Goal: Transaction & Acquisition: Book appointment/travel/reservation

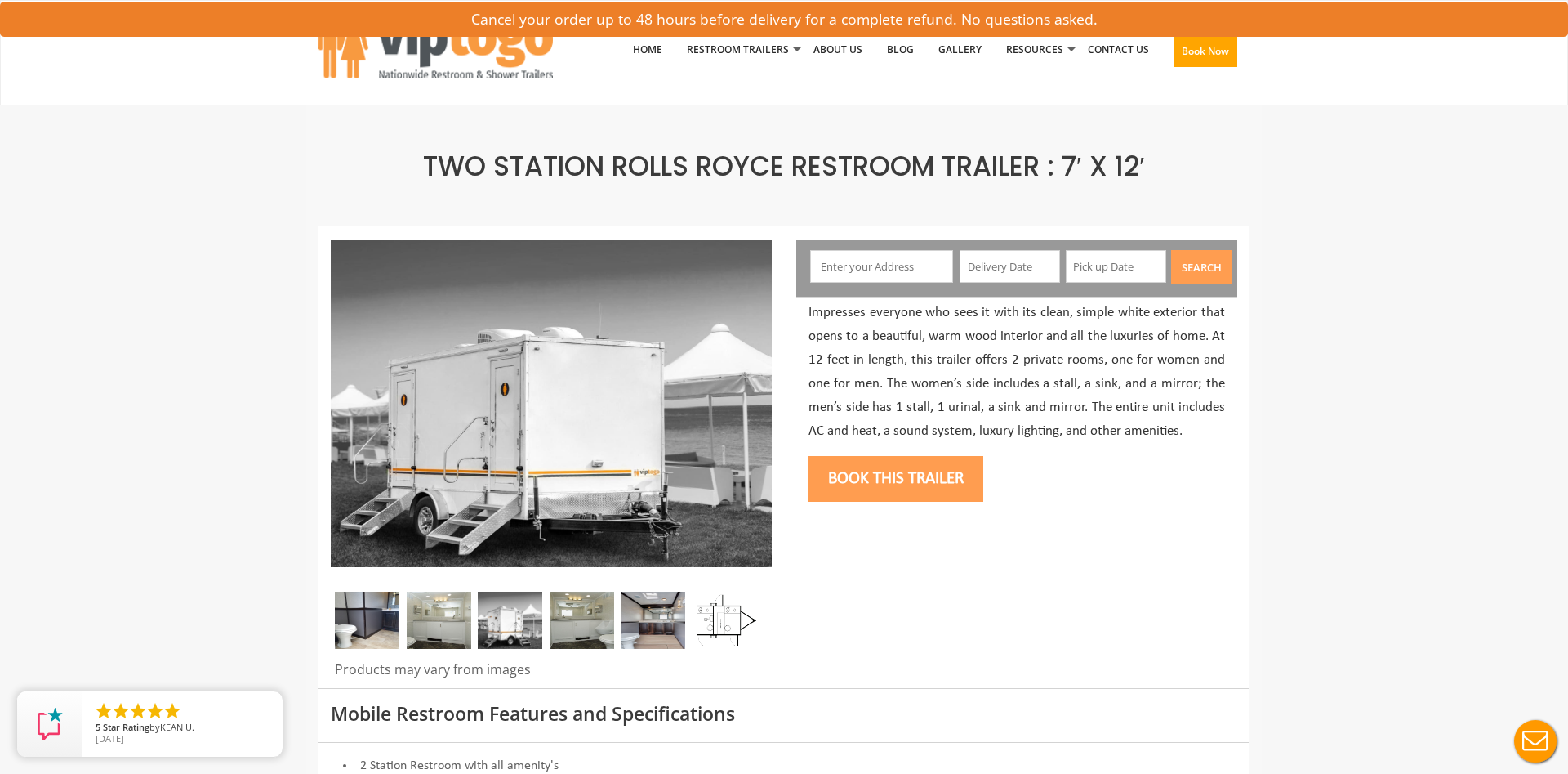
scroll to position [84, 0]
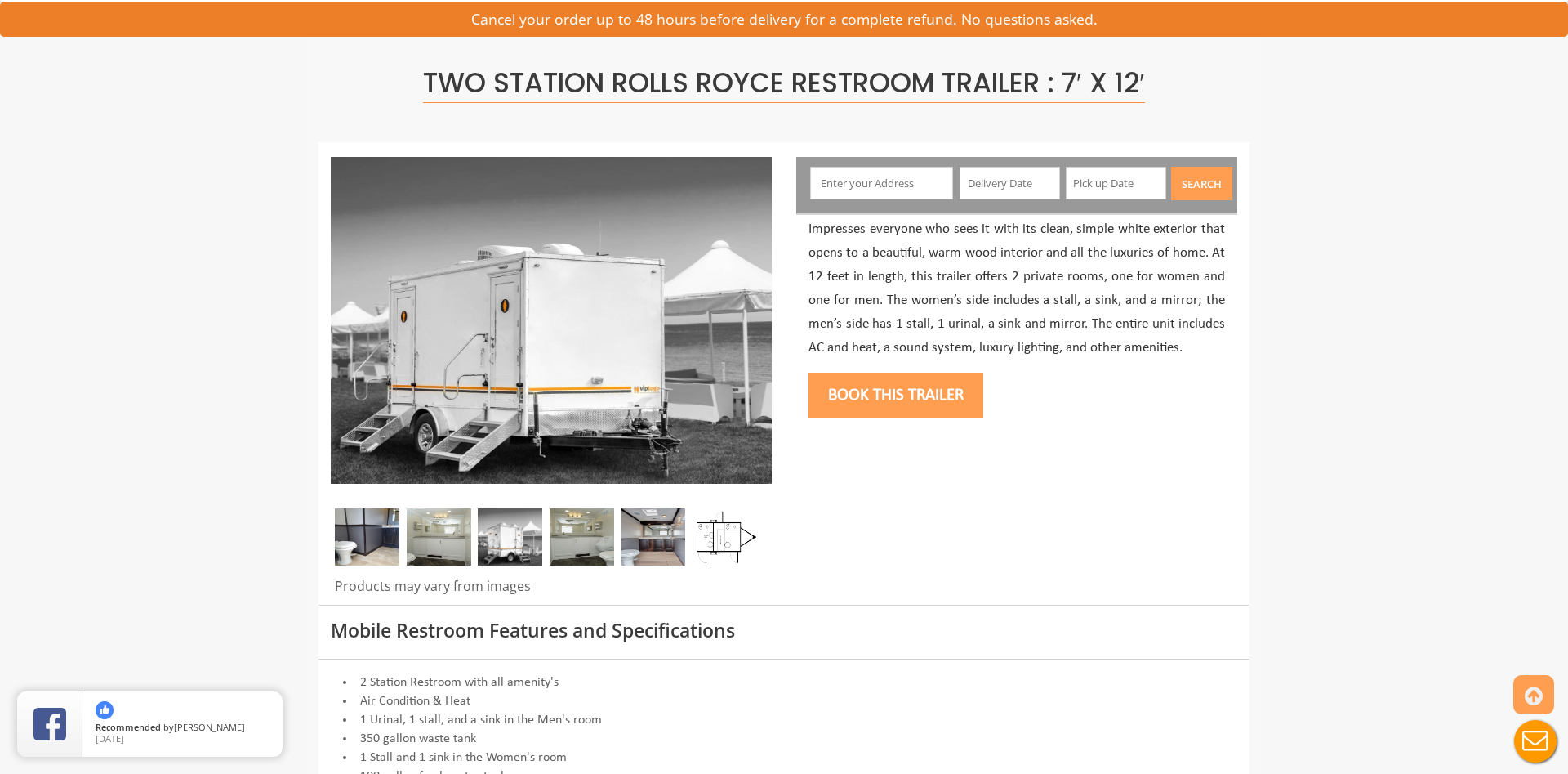
click at [857, 183] on input "text" at bounding box center [882, 183] width 144 height 32
click at [946, 394] on button "Book this trailer" at bounding box center [896, 395] width 175 height 46
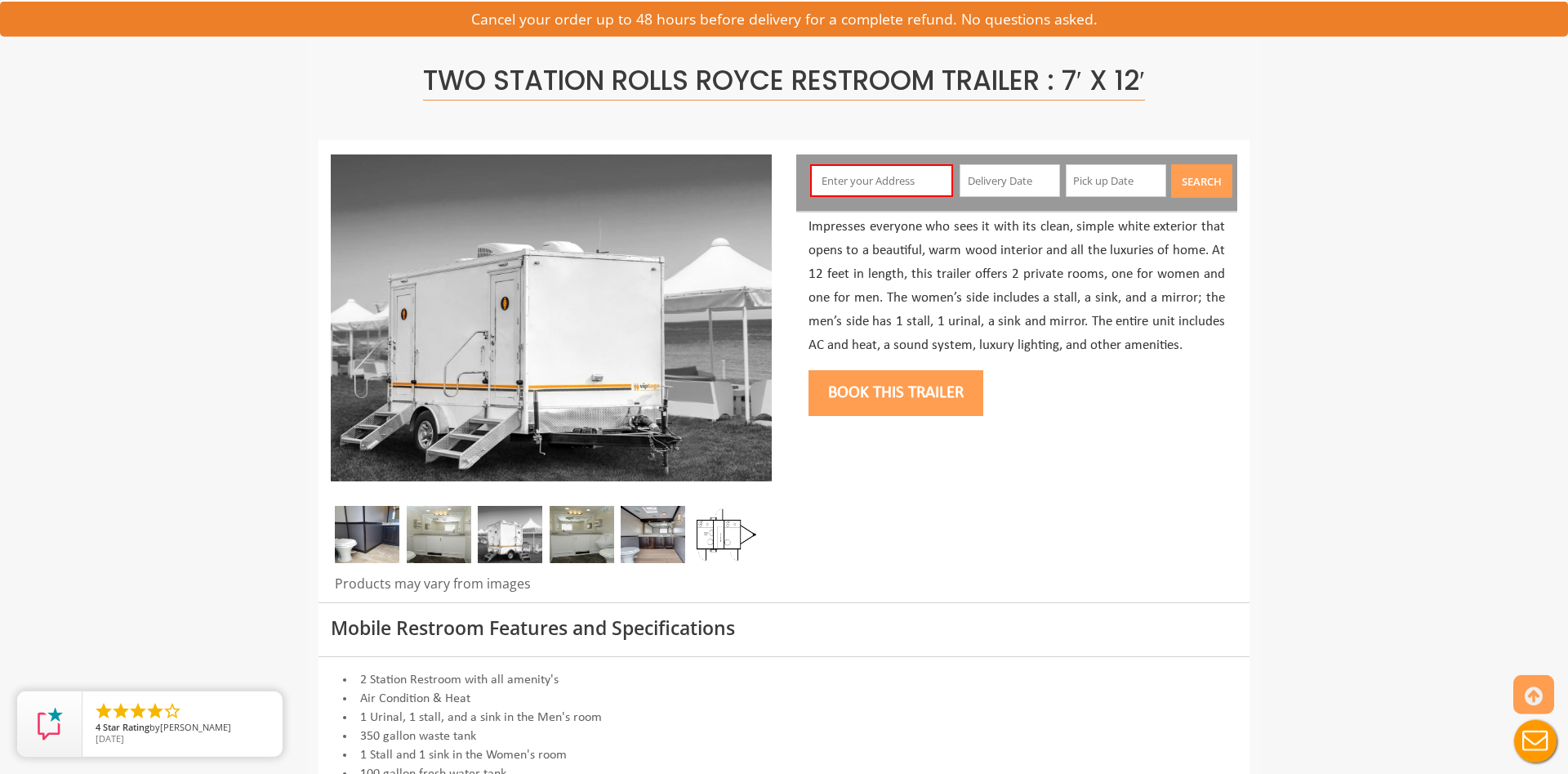
scroll to position [86, 0]
click at [840, 175] on input "text" at bounding box center [882, 180] width 144 height 32
type input "[STREET_ADDRESS]"
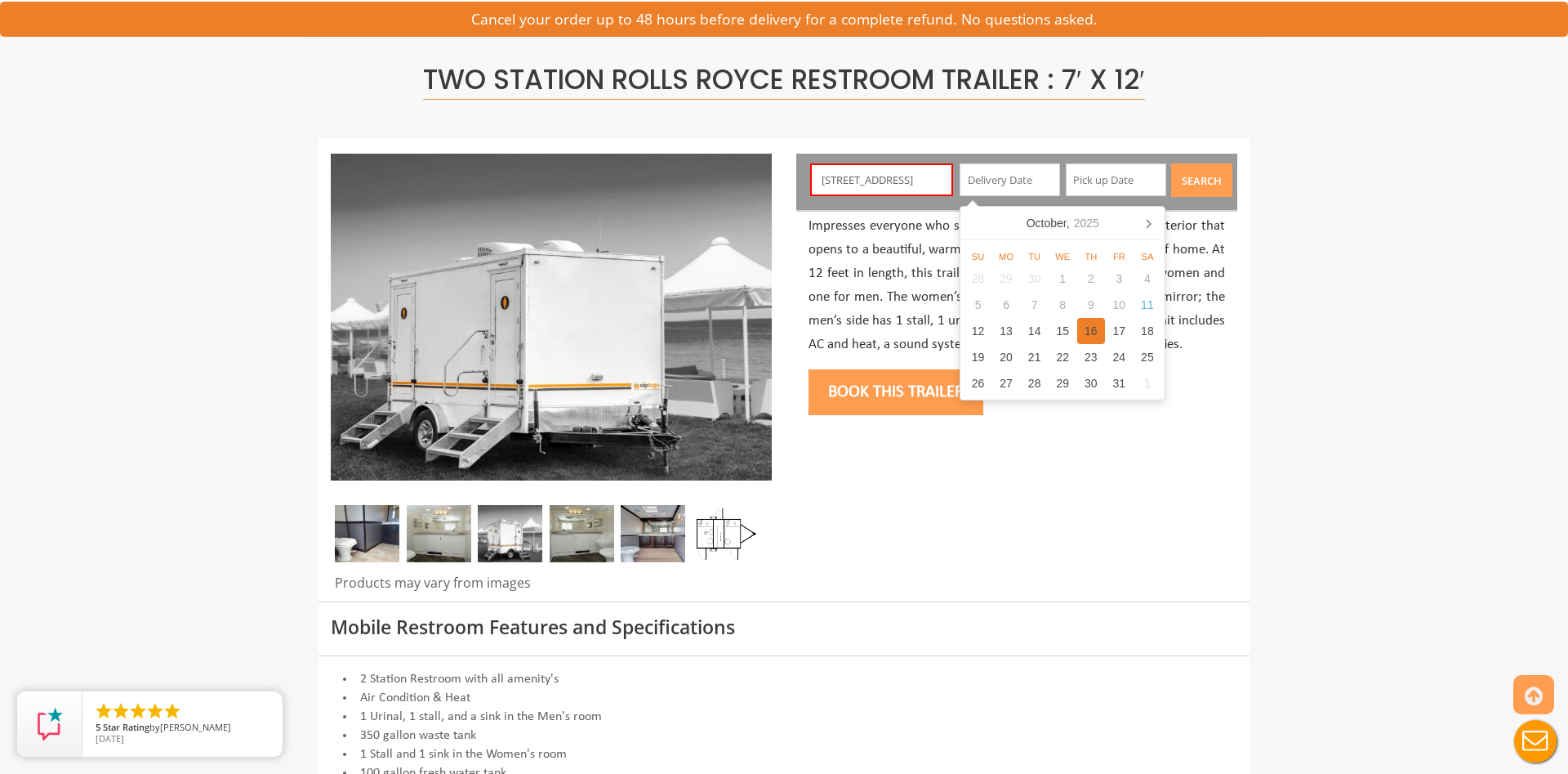
click at [1089, 333] on div "16" at bounding box center [1091, 330] width 29 height 26
type input "[DATE]"
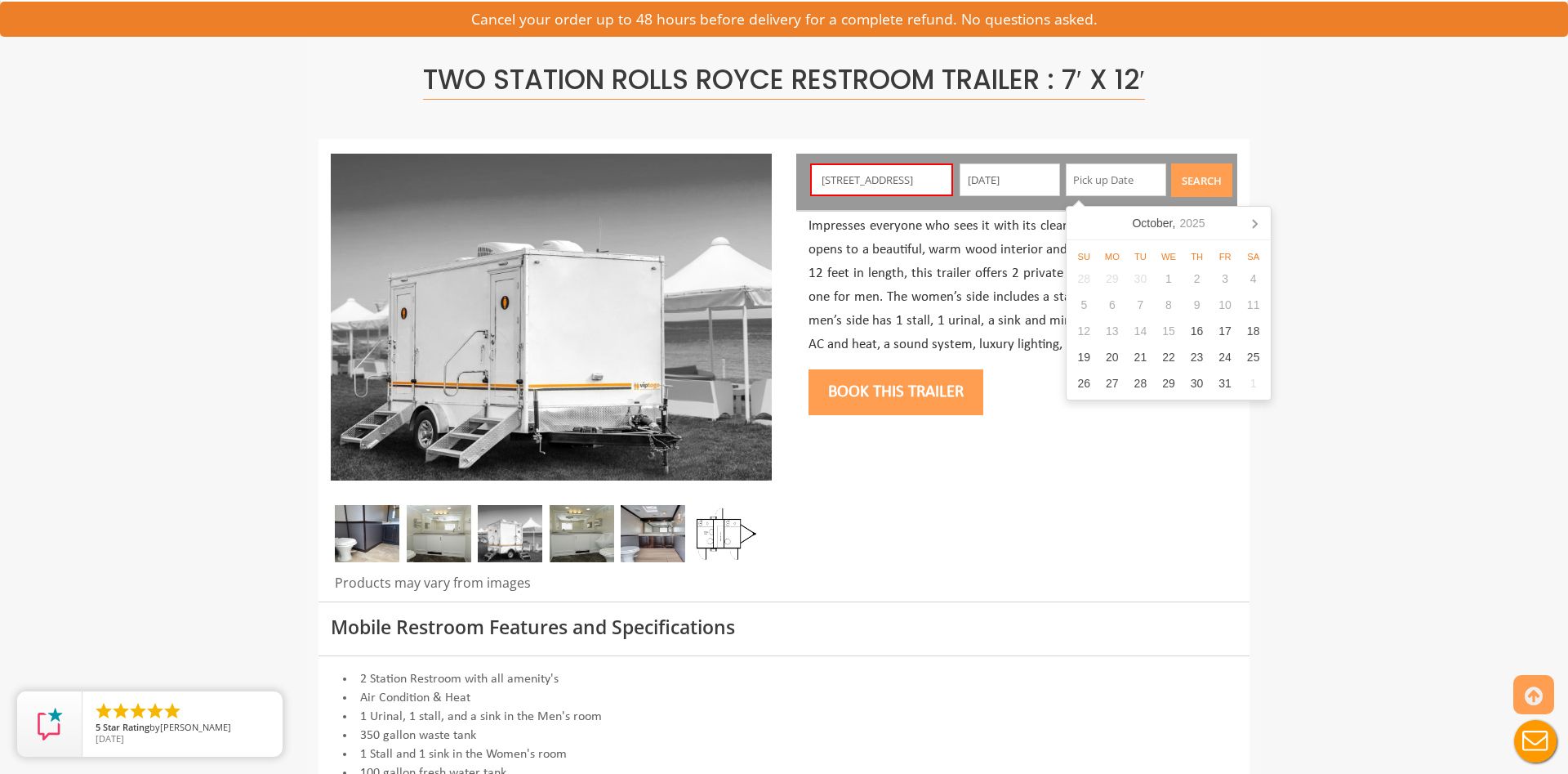
click at [1104, 176] on input "text" at bounding box center [1116, 180] width 101 height 32
click at [1260, 226] on icon at bounding box center [1254, 222] width 26 height 26
click at [1252, 230] on icon at bounding box center [1254, 222] width 26 height 26
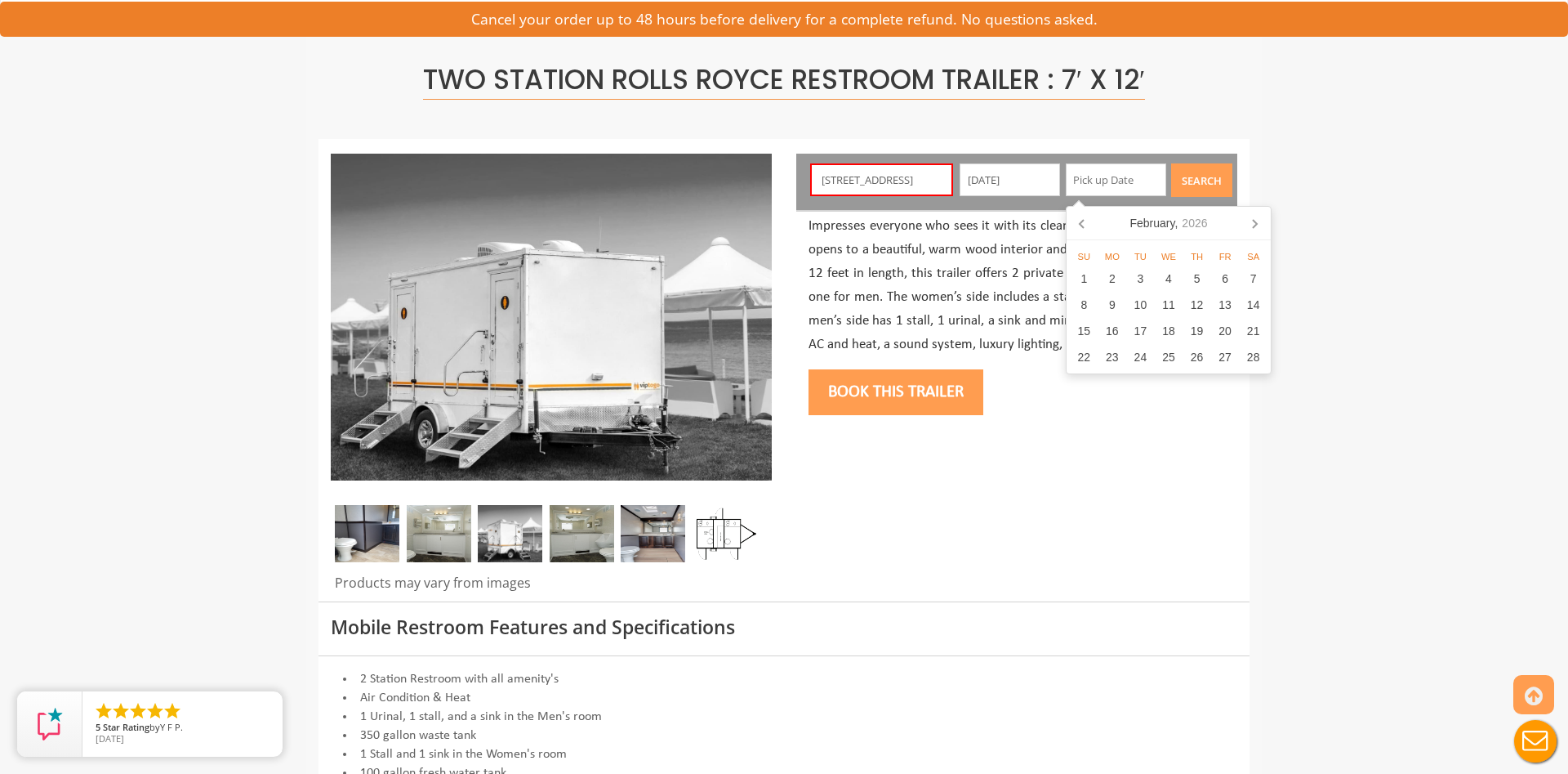
click at [1252, 230] on icon at bounding box center [1254, 222] width 26 height 26
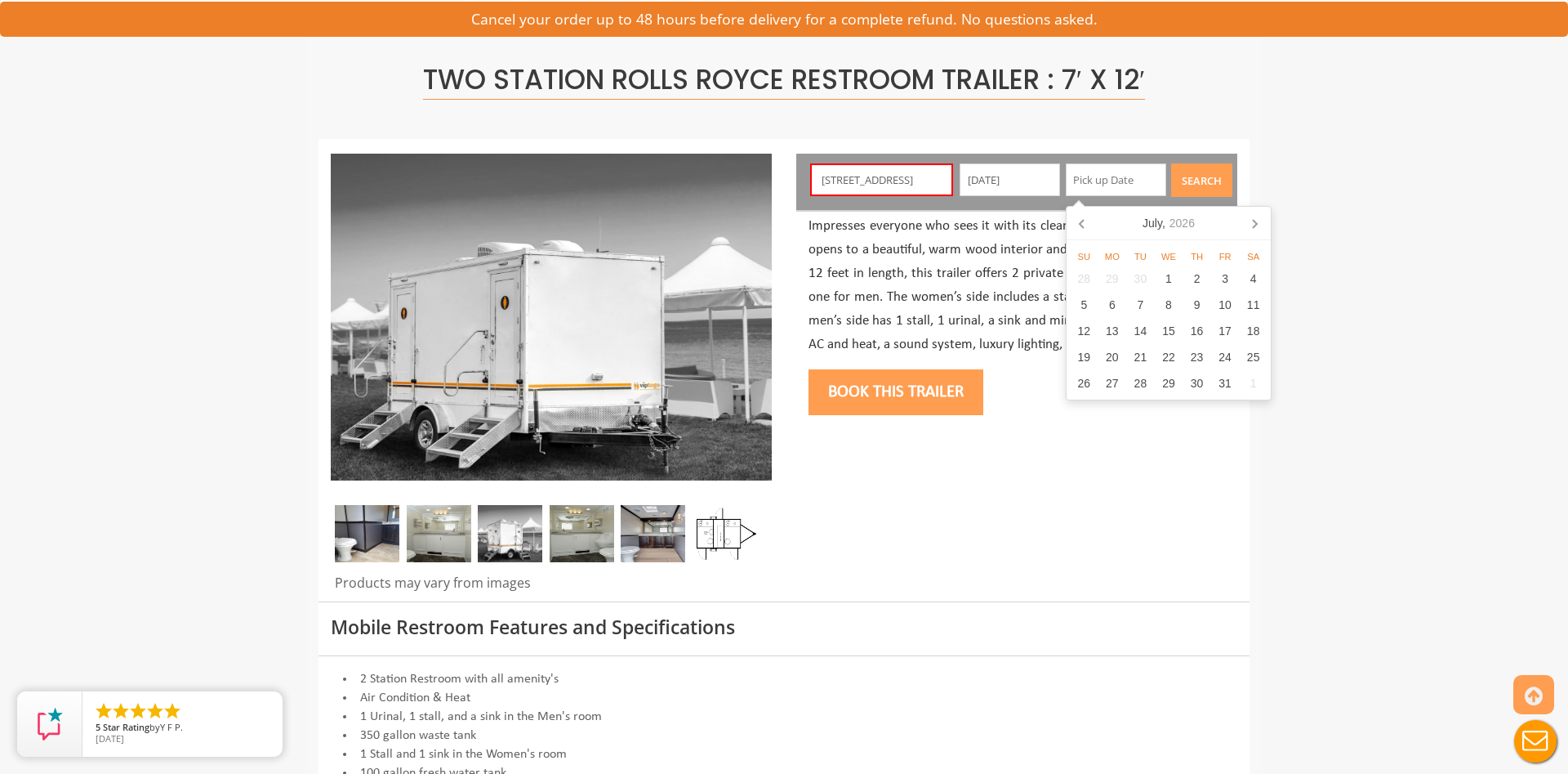
click at [1252, 230] on icon at bounding box center [1254, 222] width 26 height 26
click at [1087, 408] on div "30" at bounding box center [1084, 409] width 29 height 26
type input "[DATE]"
click at [1210, 184] on button "Search" at bounding box center [1202, 180] width 61 height 33
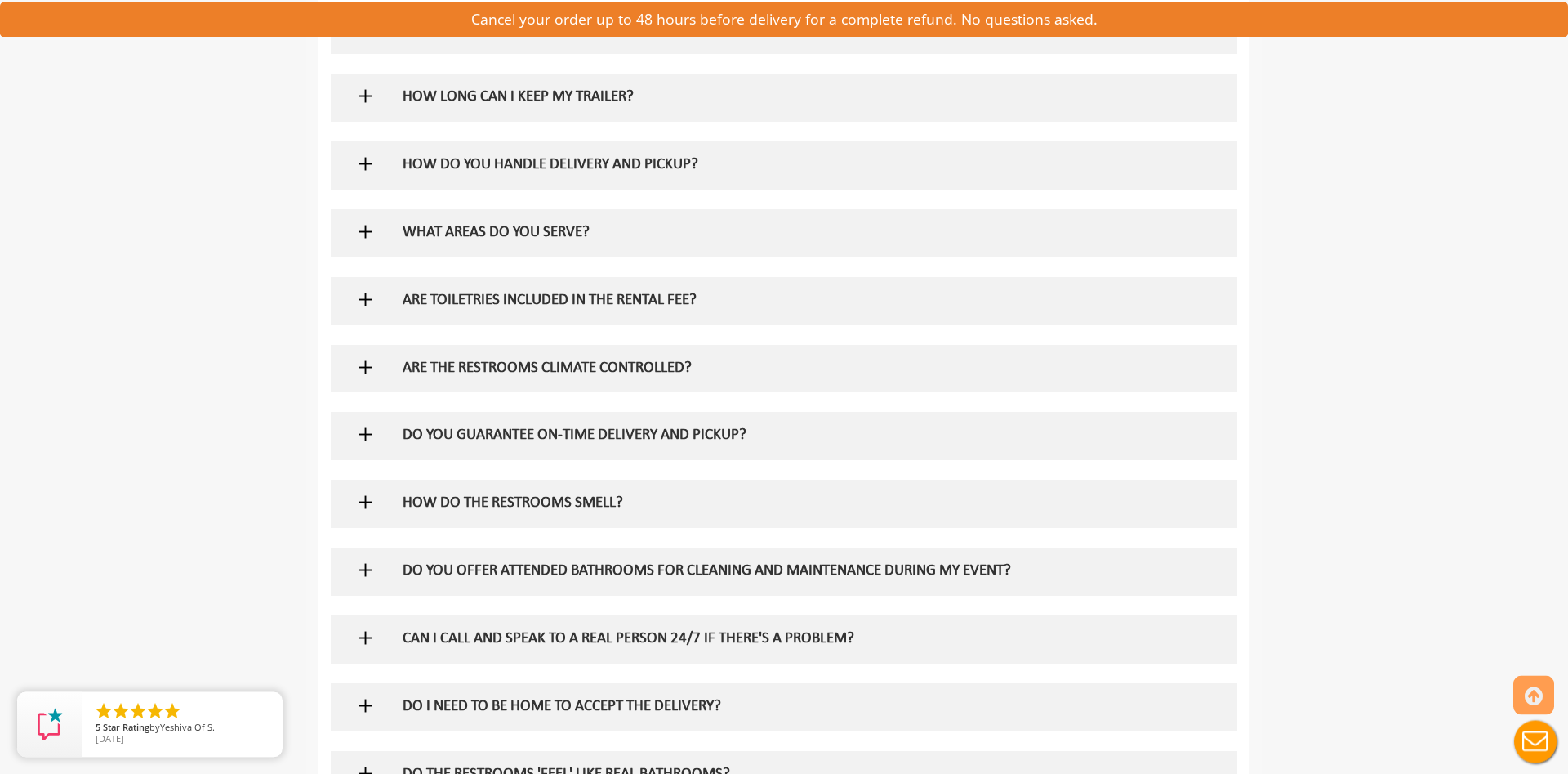
scroll to position [1253, 0]
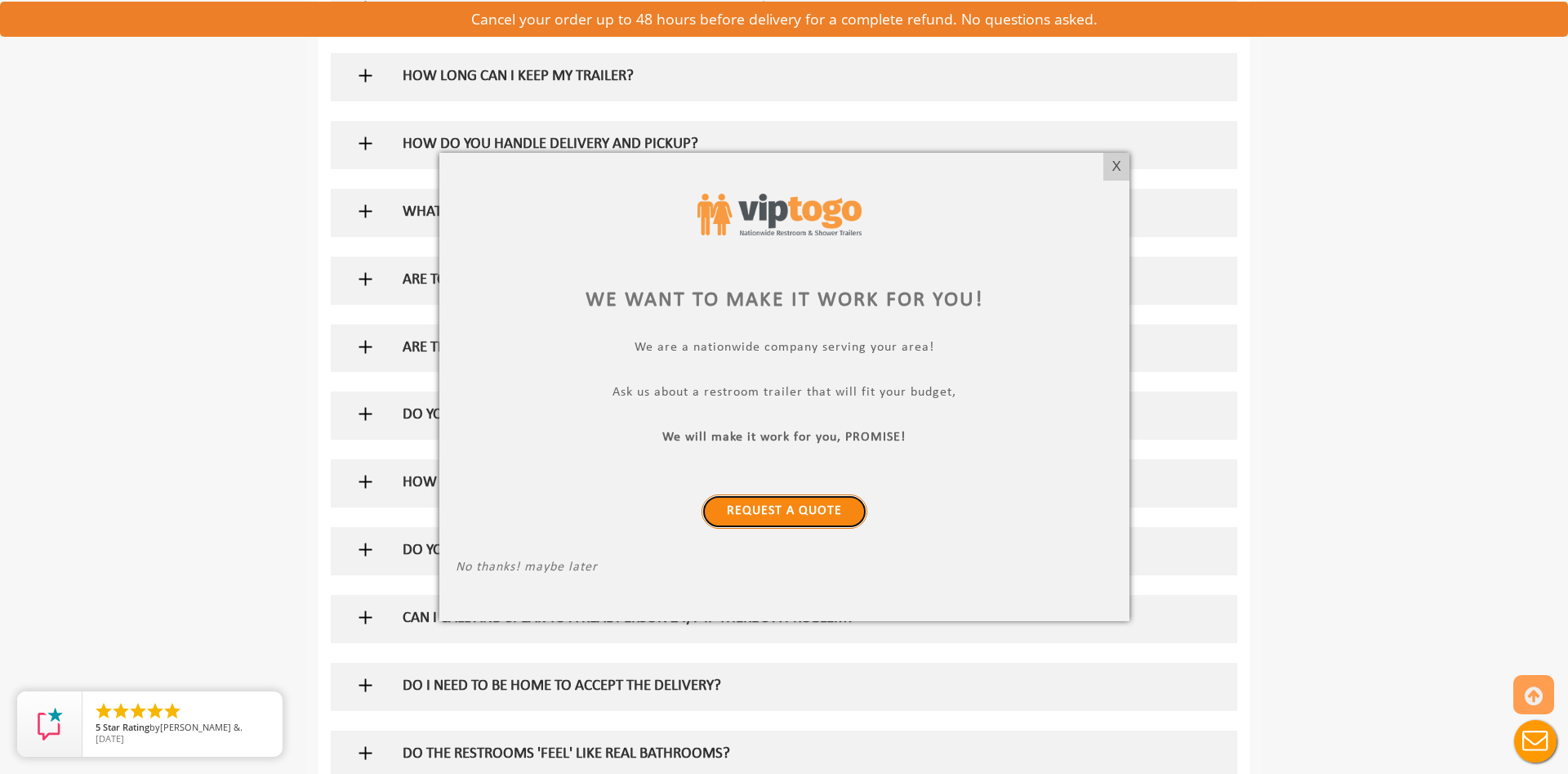
click at [796, 508] on link "Request a Quote" at bounding box center [784, 511] width 166 height 34
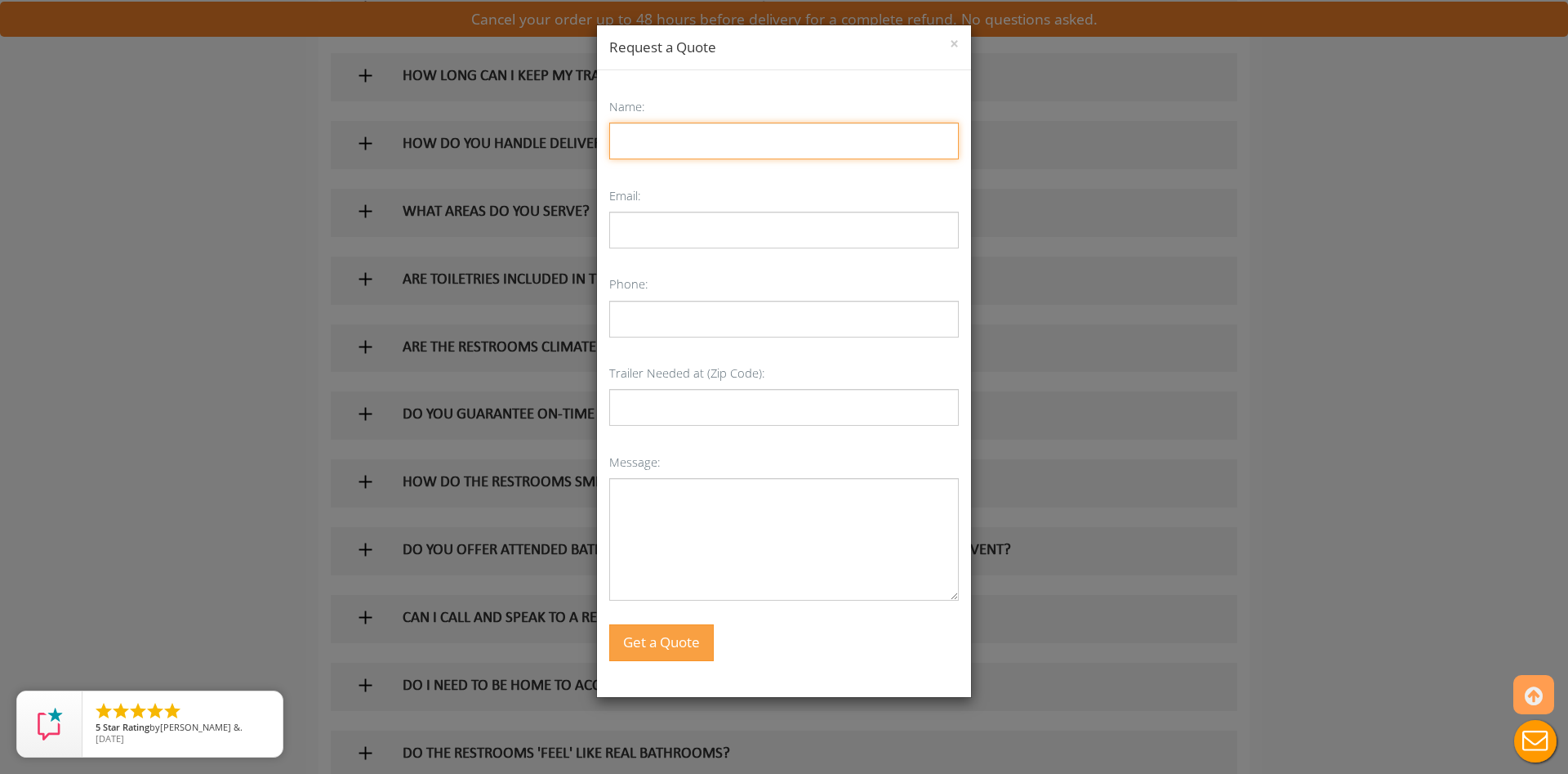
click at [696, 130] on input "Name:" at bounding box center [784, 140] width 350 height 37
click at [625, 149] on input "Name:" at bounding box center [784, 140] width 350 height 37
type input "[PERSON_NAME]"
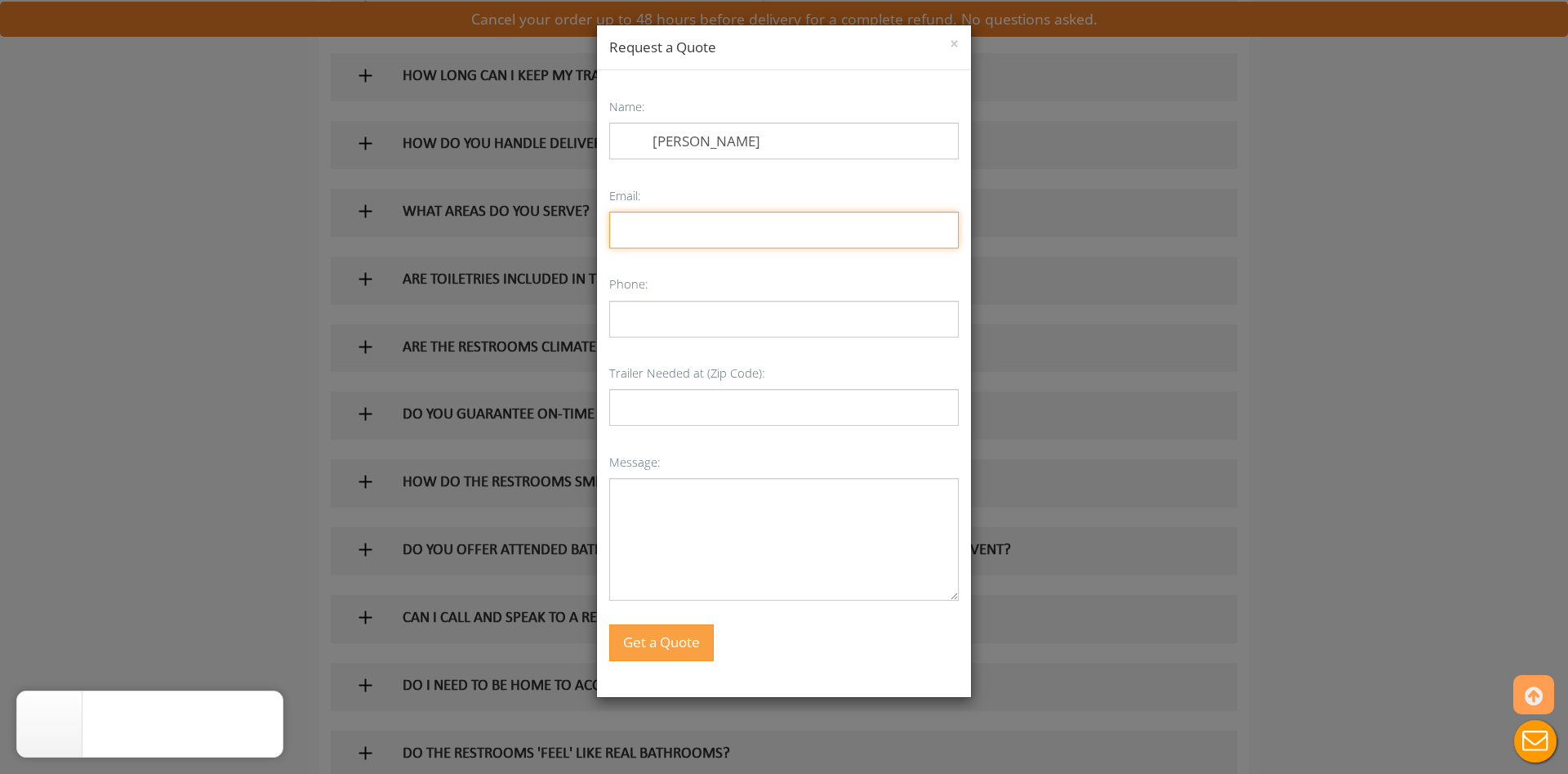
click at [641, 221] on input "Email:" at bounding box center [784, 230] width 350 height 37
type input "[EMAIL_ADDRESS][DOMAIN_NAME]"
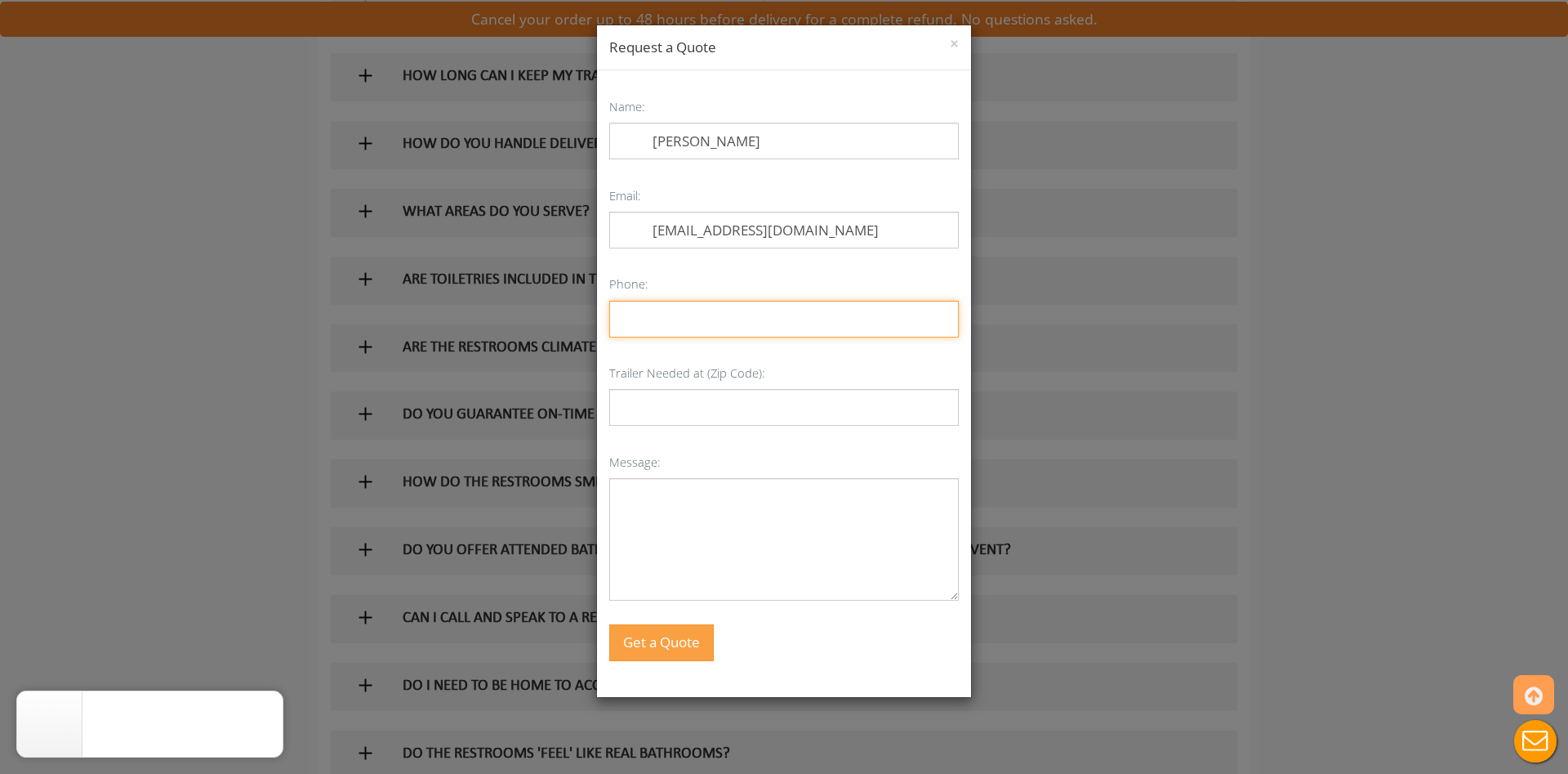
click at [640, 318] on input "Phone:" at bounding box center [784, 319] width 350 height 37
type input "[PHONE_NUMBER]"
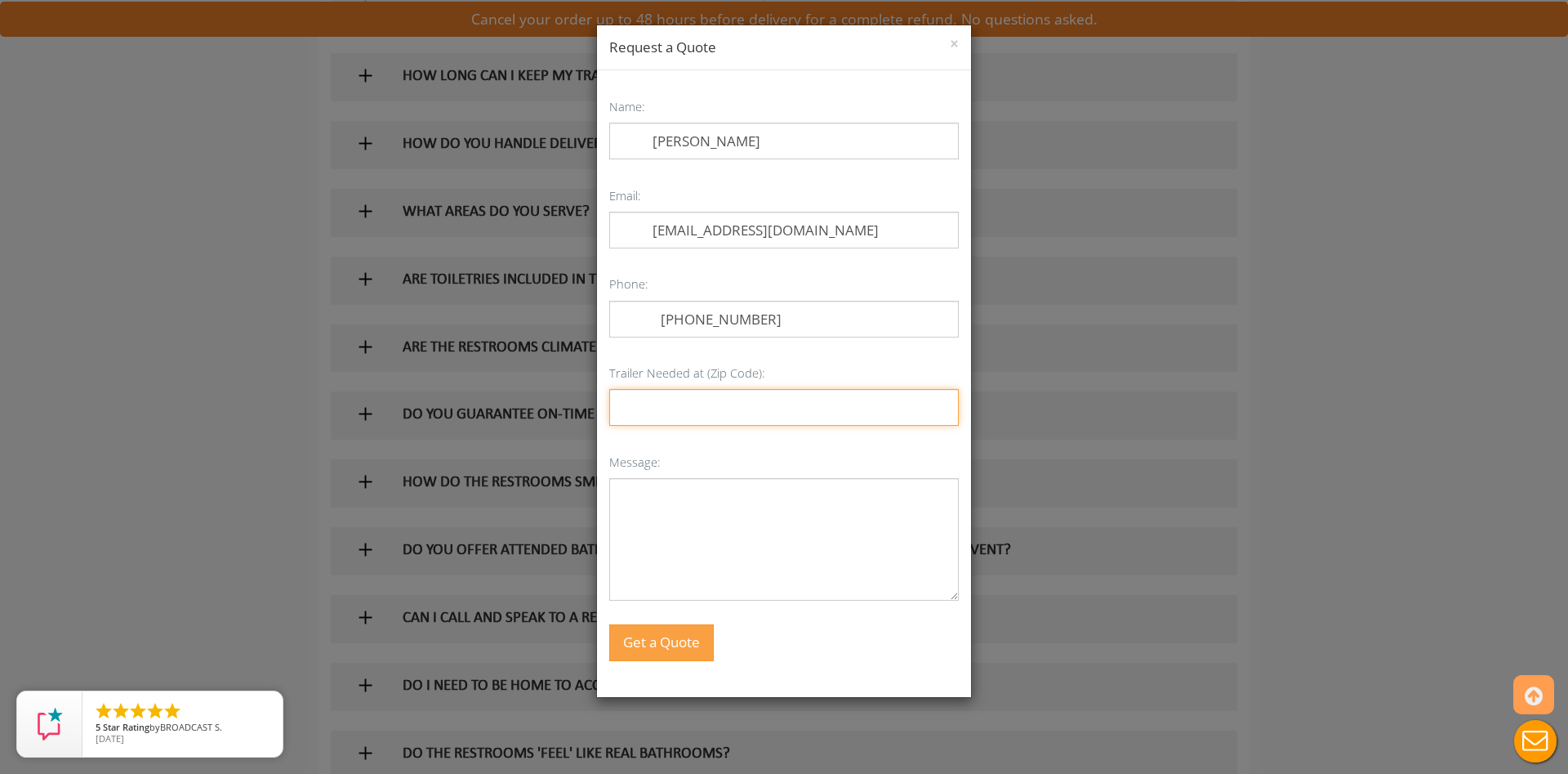
click at [775, 410] on input "Trailer Needed at (Zip Code):" at bounding box center [784, 407] width 350 height 37
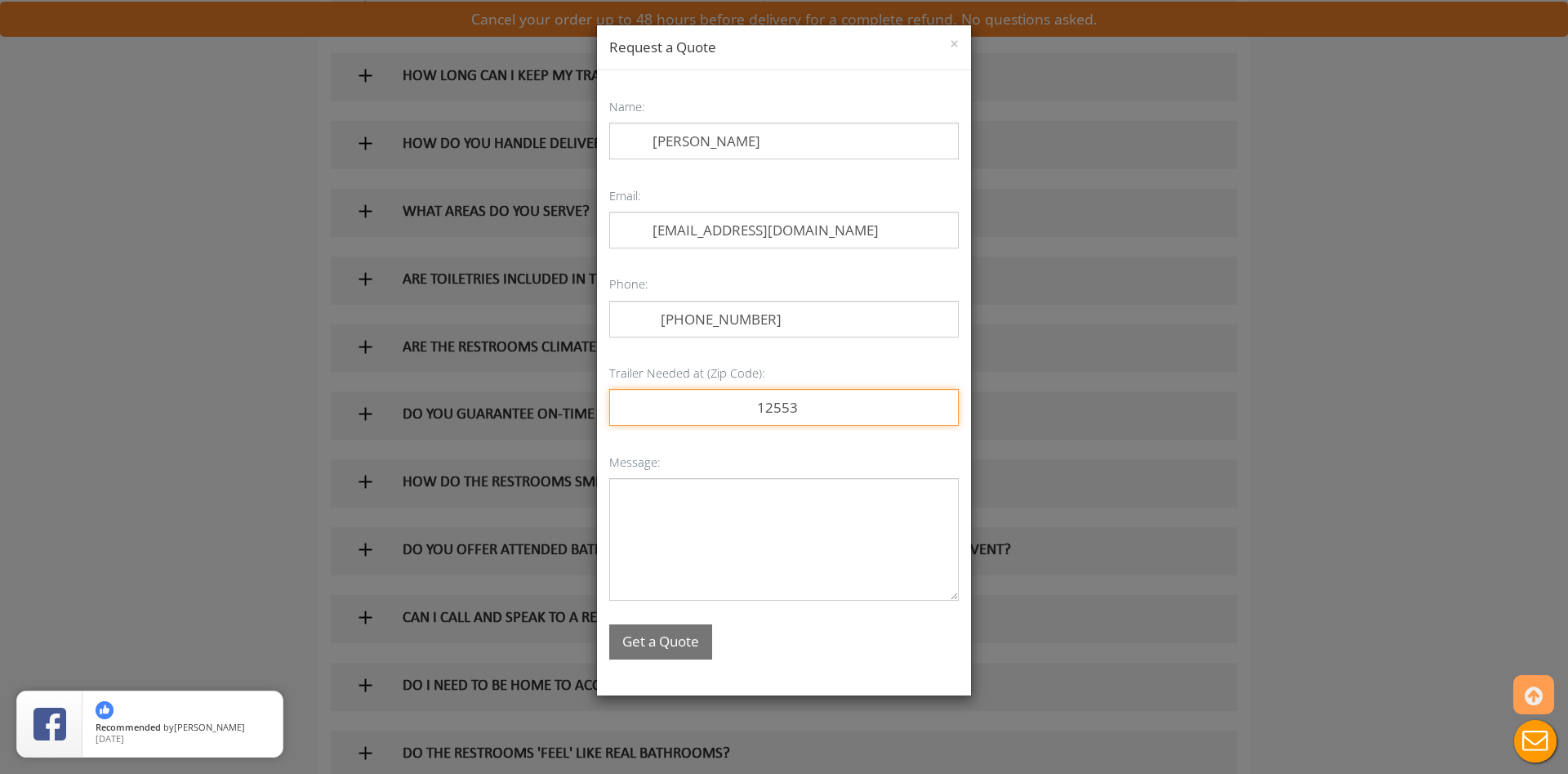
type input "12553"
click at [676, 642] on button "Get a Quote" at bounding box center [660, 642] width 103 height 35
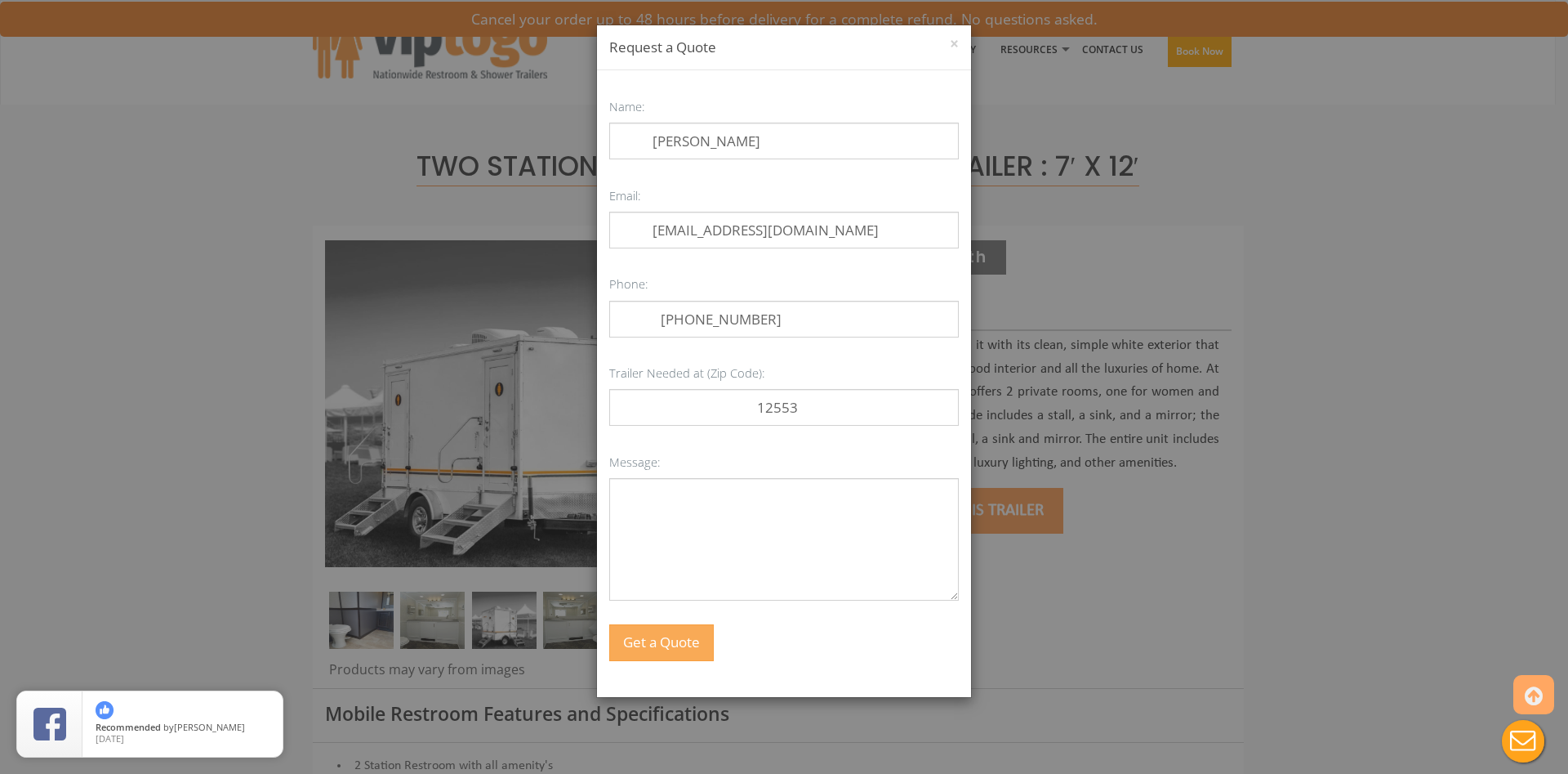
scroll to position [0, 0]
